Goal: Task Accomplishment & Management: Manage account settings

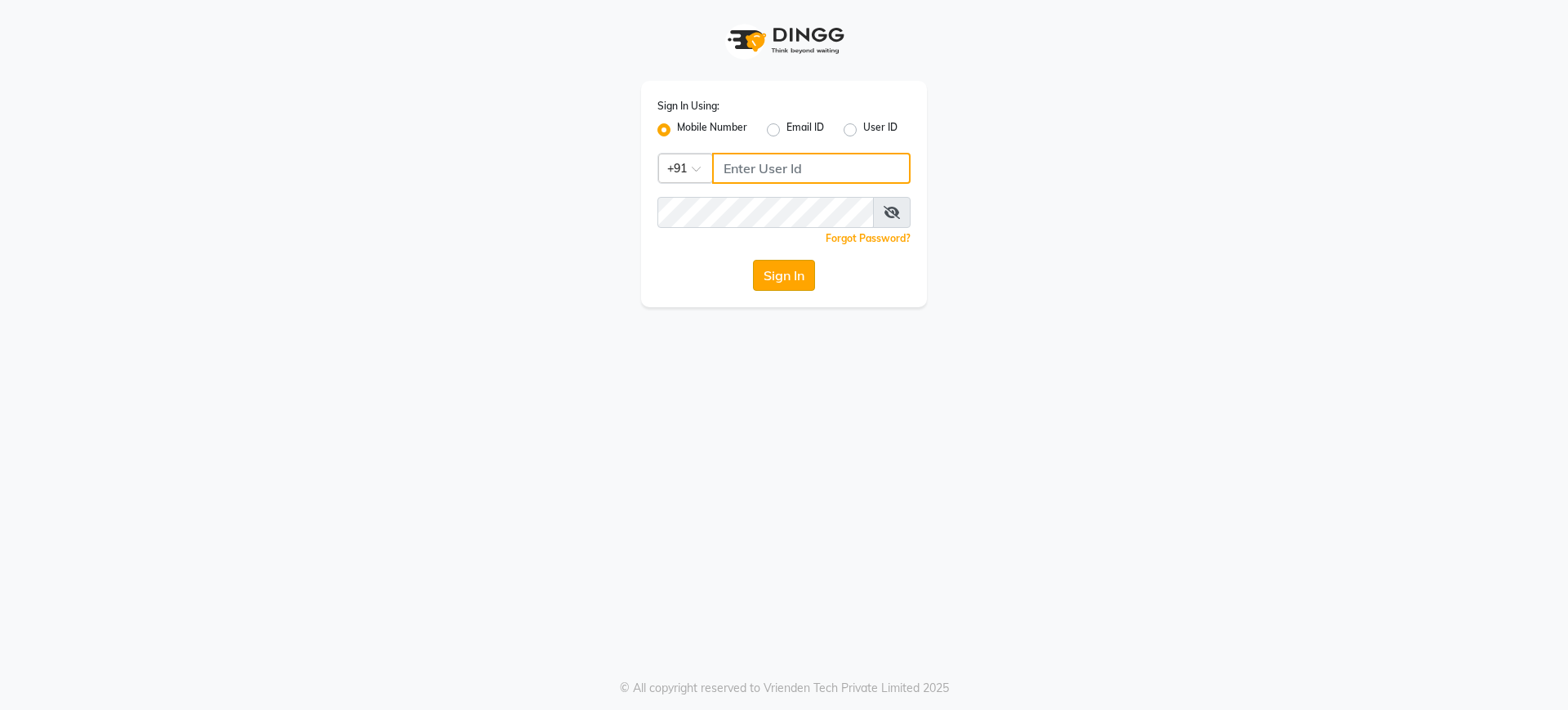
type input "8076257020"
drag, startPoint x: 777, startPoint y: 280, endPoint x: 791, endPoint y: 278, distance: 14.1
click at [784, 278] on button "Sign In" at bounding box center [784, 276] width 62 height 31
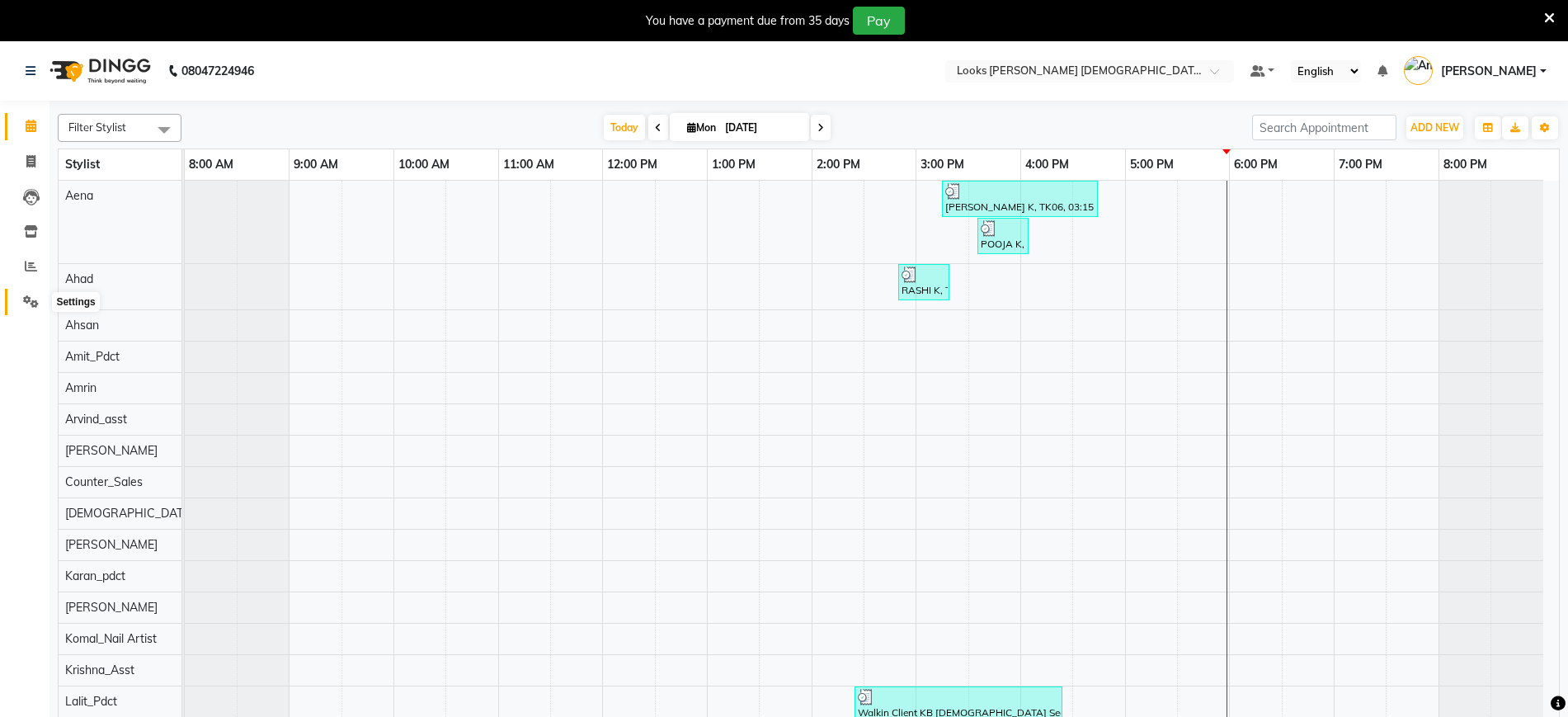
click at [26, 300] on icon at bounding box center [31, 302] width 16 height 12
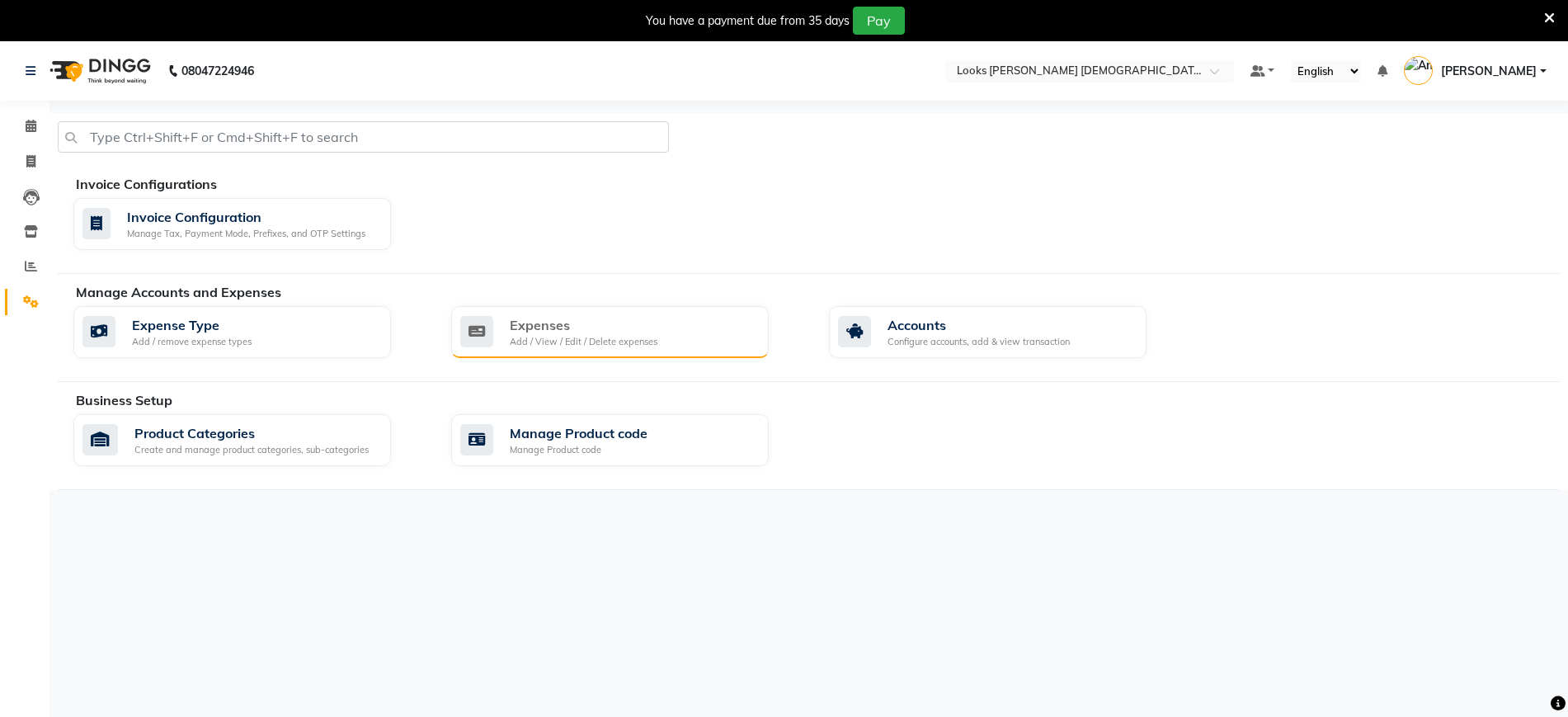
click at [643, 313] on div "Expenses Add / View / Edit / Delete expenses" at bounding box center [609, 333] width 318 height 53
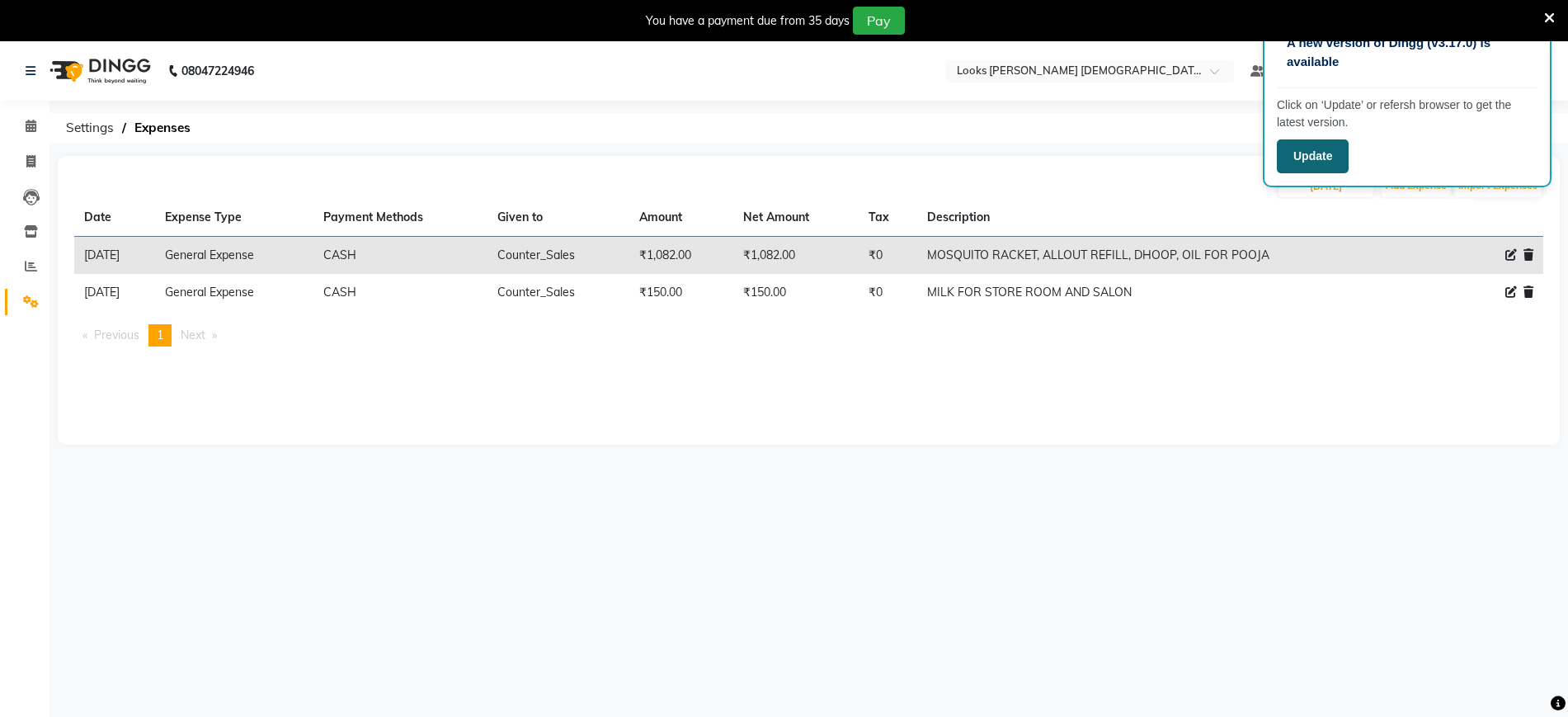
click at [1315, 154] on button "Update" at bounding box center [1313, 156] width 72 height 34
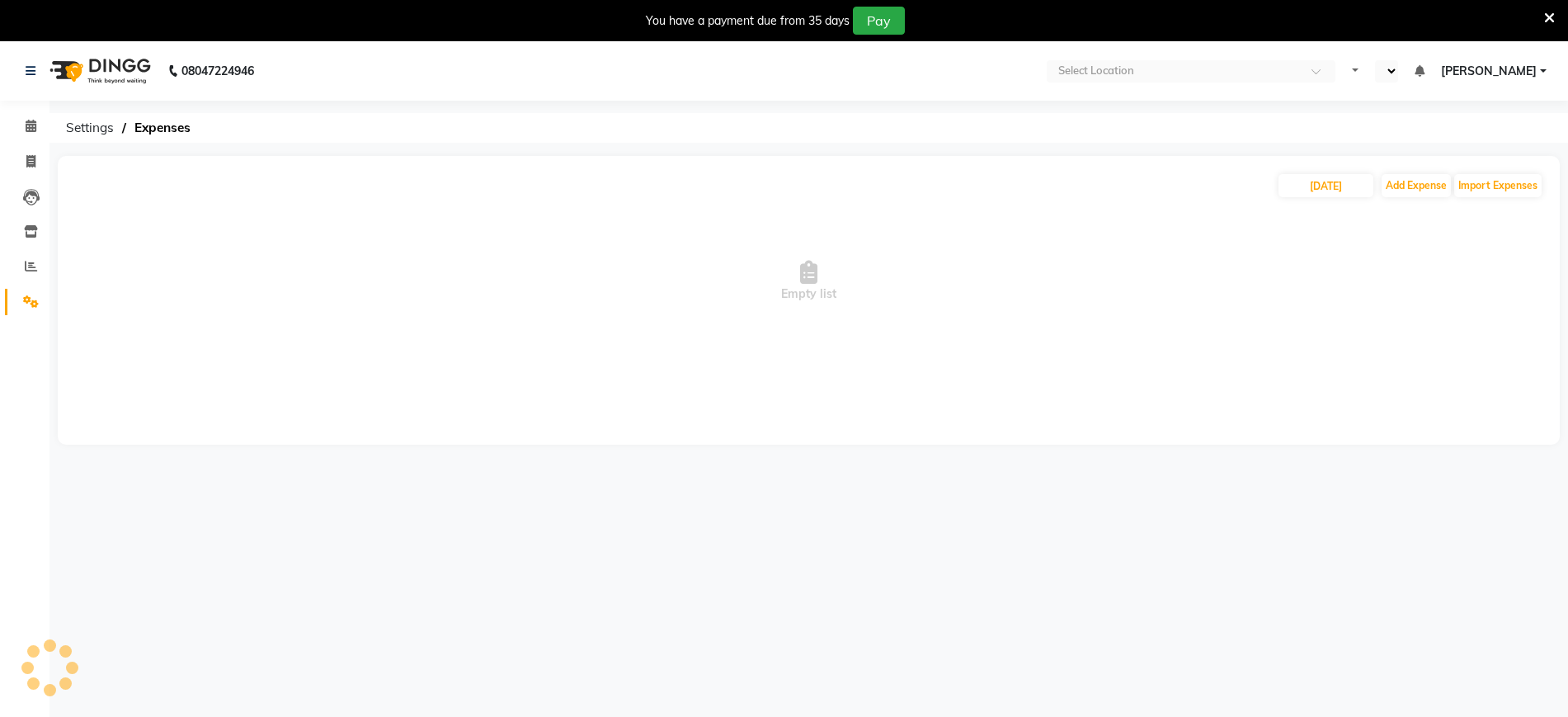
select select "en"
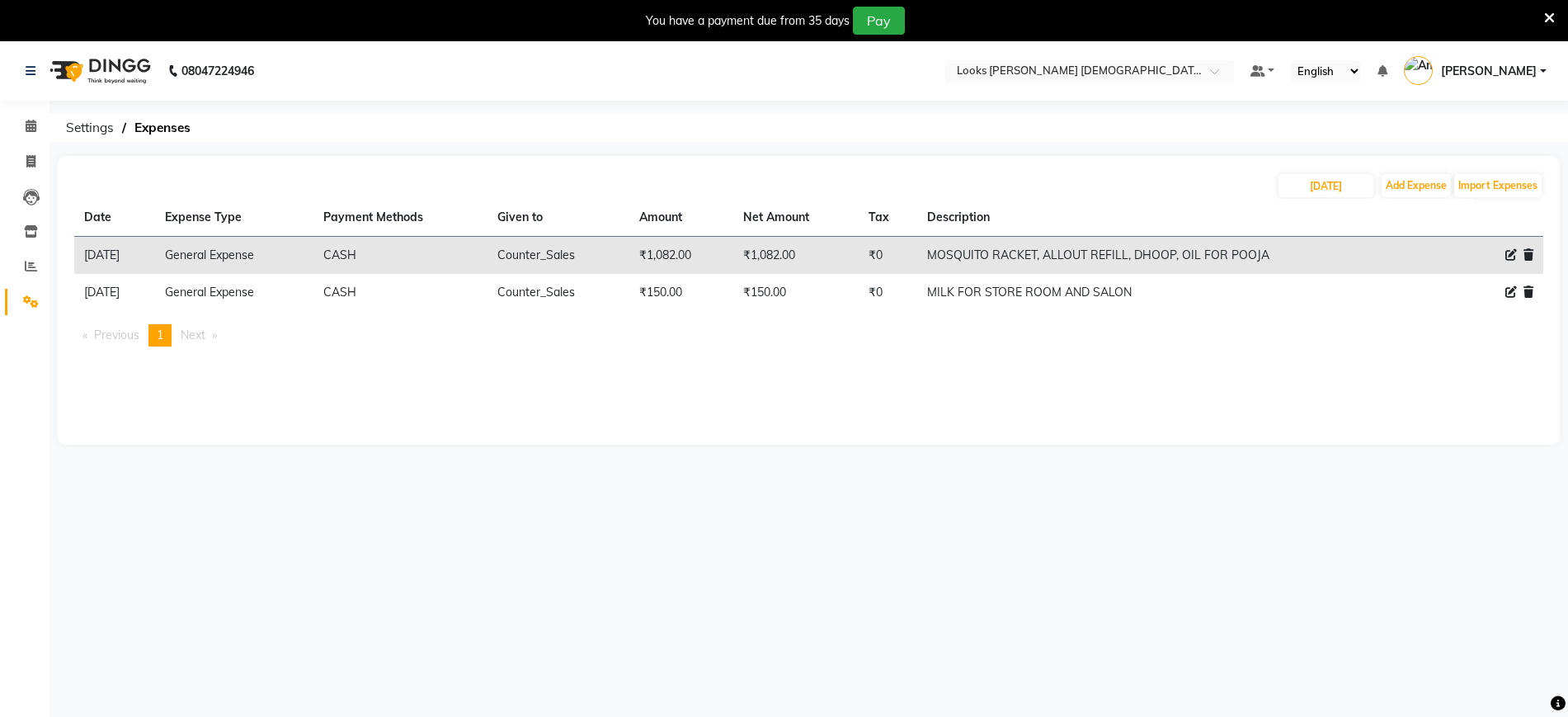
click at [1384, 572] on div "08047224946 Select Location × Looks [PERSON_NAME] [DEMOGRAPHIC_DATA] Section, […" at bounding box center [784, 400] width 1568 height 717
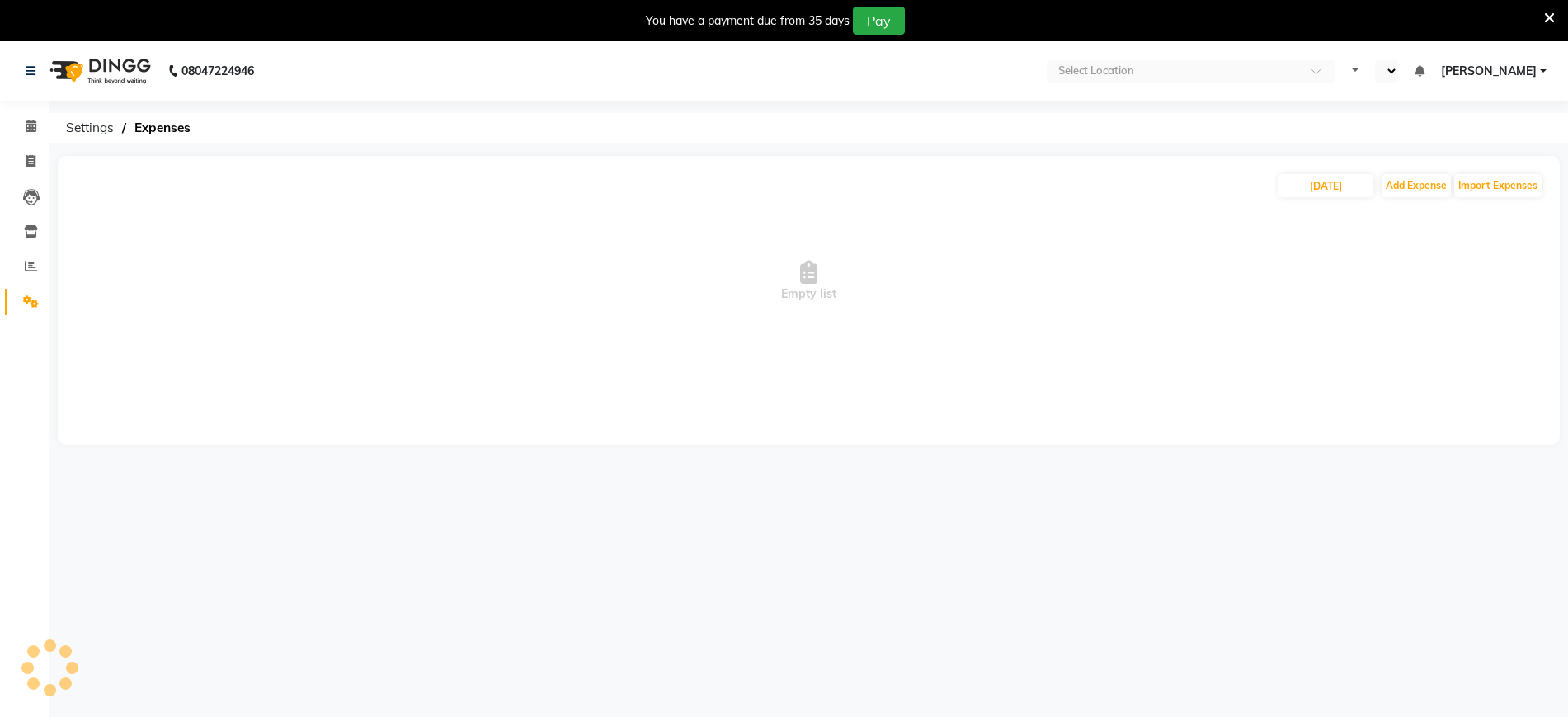
select select "en"
